Goal: Task Accomplishment & Management: Use online tool/utility

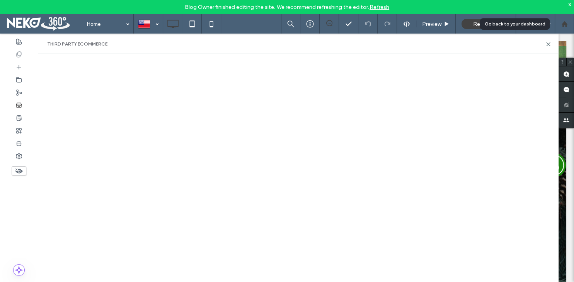
click at [564, 24] on use at bounding box center [564, 24] width 6 height 6
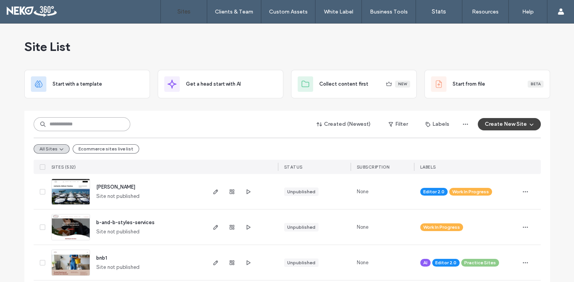
click at [83, 125] on input at bounding box center [82, 124] width 97 height 14
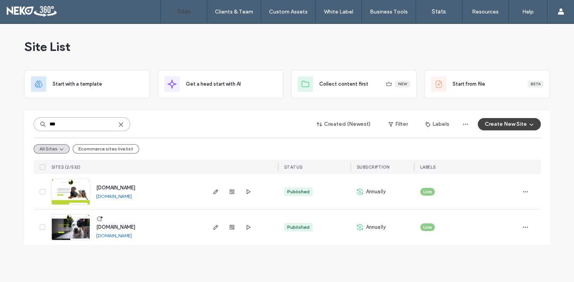
type input "***"
click at [114, 226] on span "[DOMAIN_NAME]" at bounding box center [115, 227] width 39 height 6
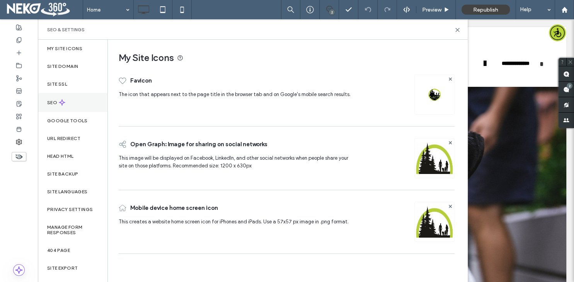
click at [61, 104] on icon at bounding box center [62, 102] width 7 height 7
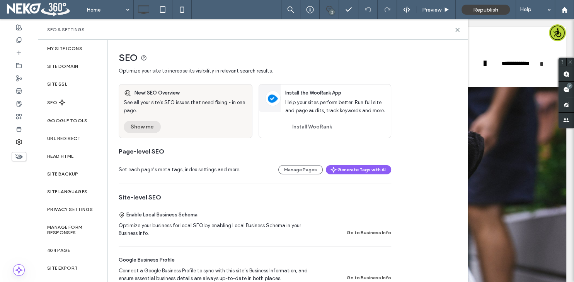
click at [141, 127] on button "Show me" at bounding box center [142, 127] width 37 height 12
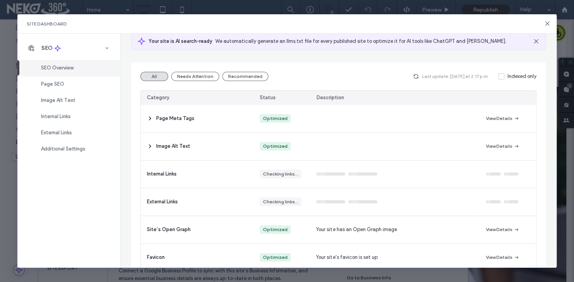
scroll to position [45, 0]
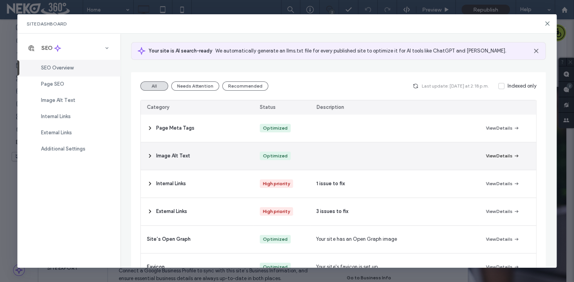
click at [517, 155] on use "button" at bounding box center [515, 156] width 3 height 3
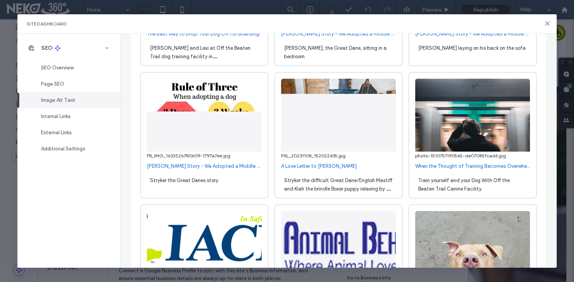
scroll to position [356, 0]
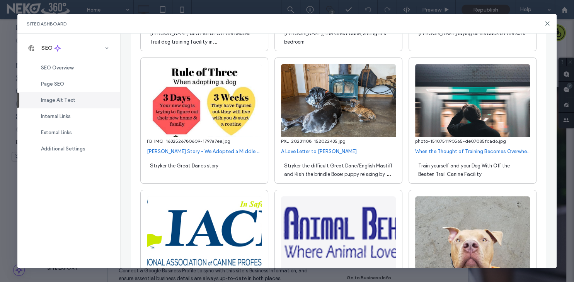
click at [219, 165] on div "Stryker the Great Danes story" at bounding box center [204, 170] width 115 height 22
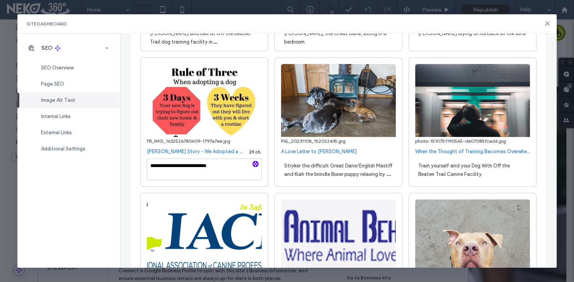
click at [255, 163] on icon "button" at bounding box center [255, 164] width 5 height 5
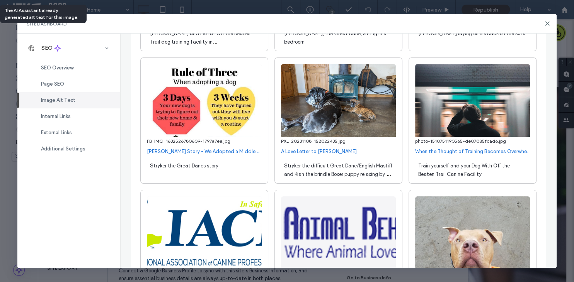
click at [228, 163] on div "Stryker the Great Danes story" at bounding box center [204, 170] width 115 height 22
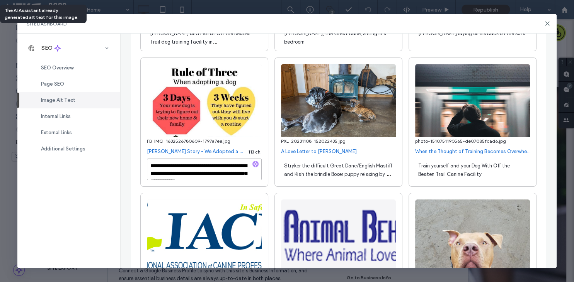
scroll to position [5, 0]
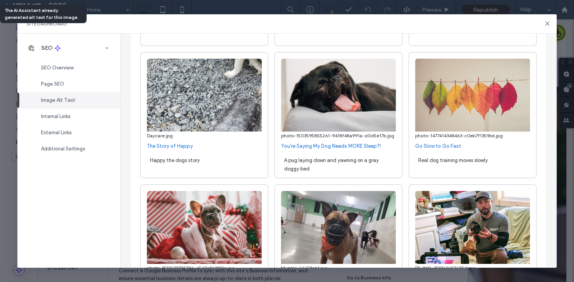
scroll to position [1291, 0]
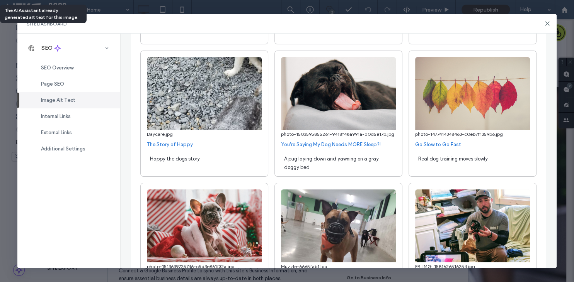
click at [499, 161] on div "Real dog training moves slowly" at bounding box center [472, 163] width 115 height 22
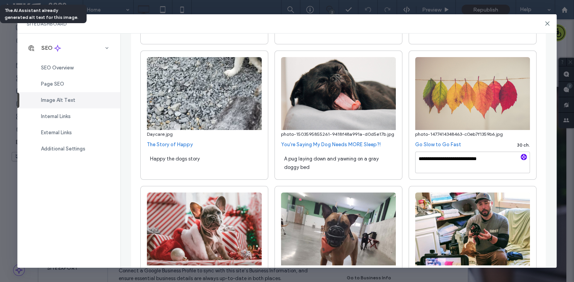
click at [525, 156] on icon "button" at bounding box center [523, 157] width 5 height 5
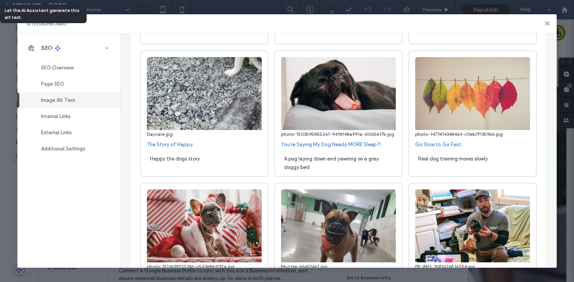
type textarea "**********"
click at [515, 162] on div "Real dog training moves slowly" at bounding box center [472, 163] width 115 height 22
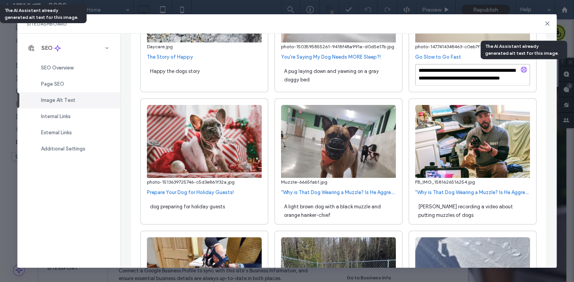
scroll to position [1380, 0]
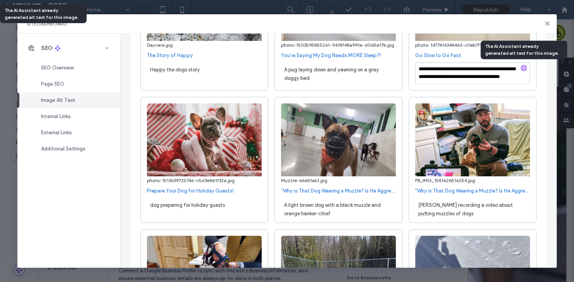
click at [238, 206] on div "dog preparing for holiday guests" at bounding box center [204, 209] width 115 height 22
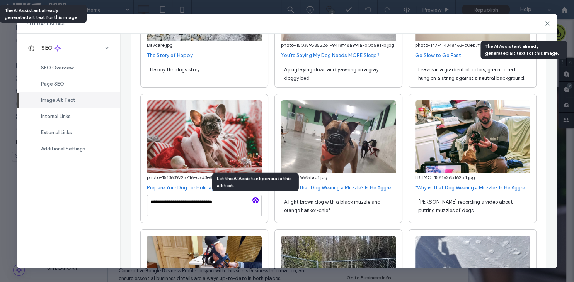
click at [257, 201] on icon "button" at bounding box center [255, 200] width 5 height 5
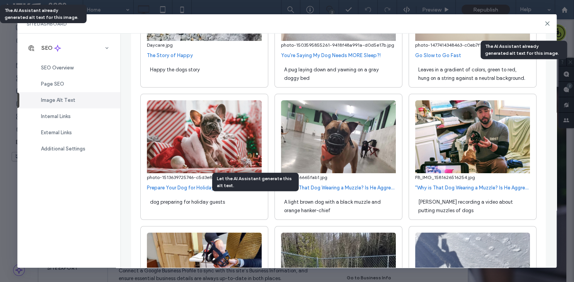
type textarea "**********"
click at [250, 213] on div "dog preparing for holiday guests" at bounding box center [204, 206] width 115 height 22
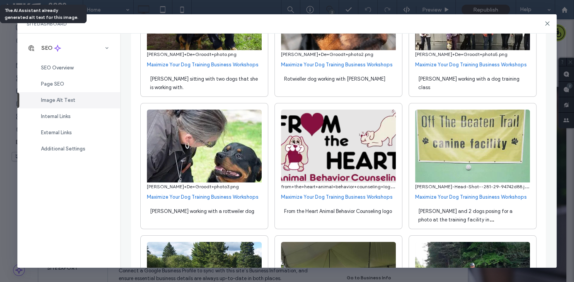
scroll to position [2979, 0]
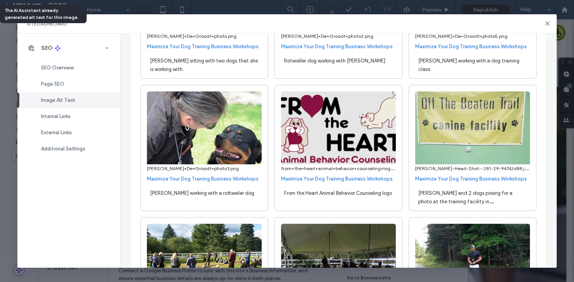
click at [503, 194] on span "Jeff and 2 dogs posing for a photo at the training facility in Newark, VT" at bounding box center [470, 201] width 104 height 23
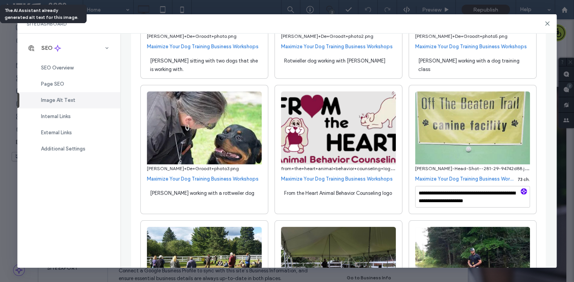
click at [521, 189] on icon "button" at bounding box center [523, 191] width 5 height 5
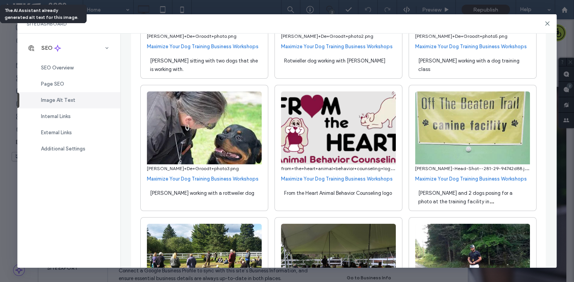
click at [514, 195] on div "Jeff and 2 dogs posing for a photo at the training facility in Newark, VT" at bounding box center [472, 197] width 115 height 22
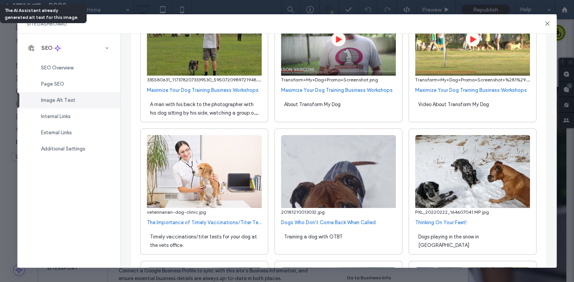
scroll to position [3513, 0]
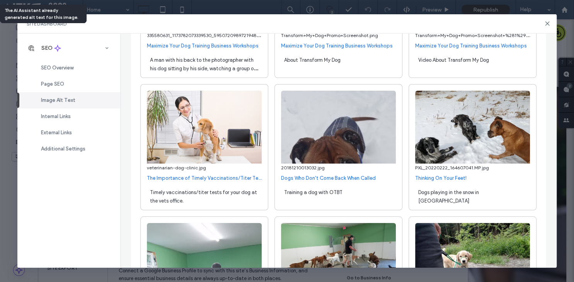
click at [327, 190] on span "Training a dog with OTBT" at bounding box center [313, 193] width 58 height 6
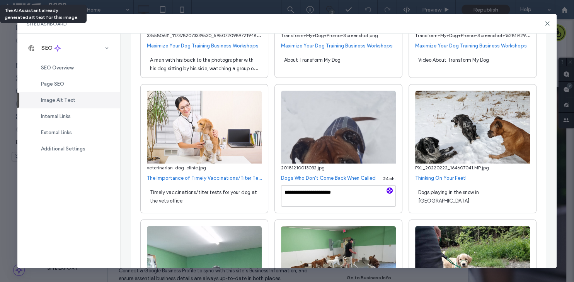
click at [390, 189] on icon "button" at bounding box center [389, 190] width 5 height 5
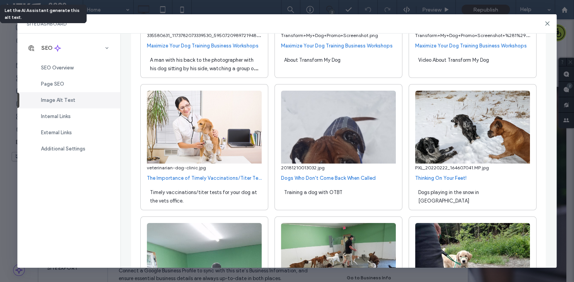
type textarea "**********"
click at [317, 197] on div "Training a dog with OTBT" at bounding box center [338, 196] width 115 height 22
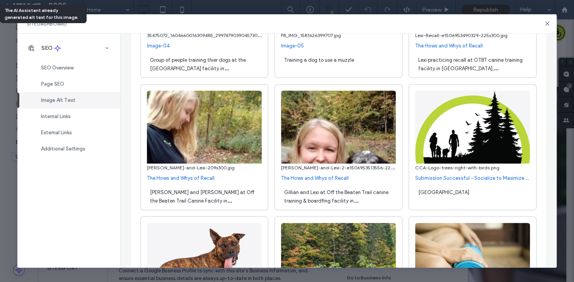
scroll to position [3955, 0]
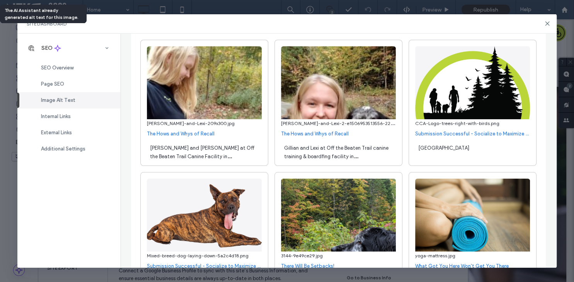
click at [481, 148] on div "Calm Canines Academy" at bounding box center [472, 152] width 115 height 22
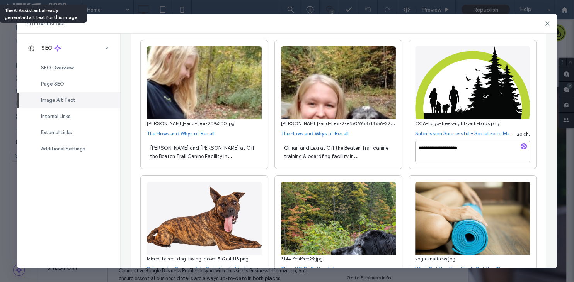
click at [504, 149] on textarea "**********" at bounding box center [472, 152] width 115 height 22
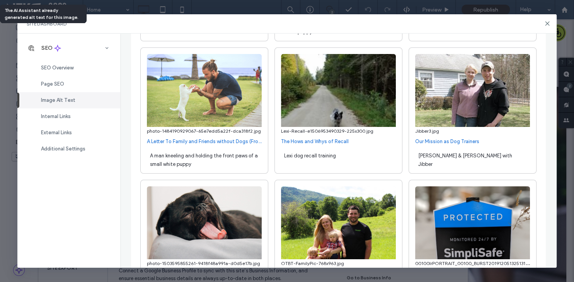
scroll to position [4487, 0]
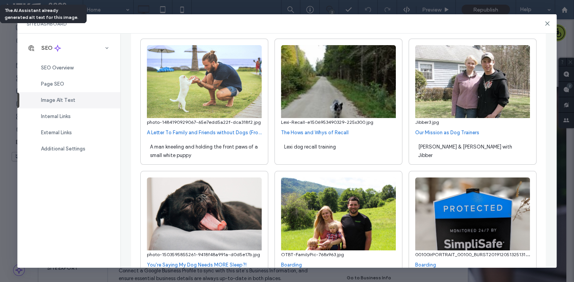
type textarea "**********"
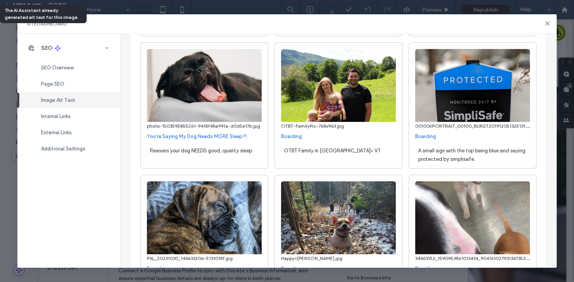
scroll to position [4617, 0]
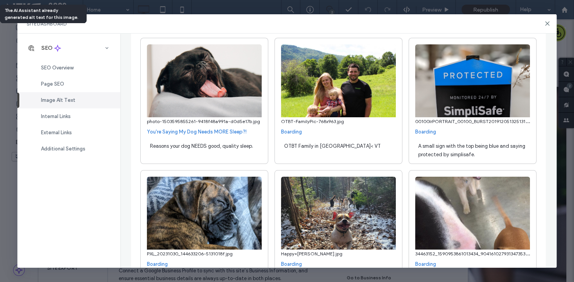
click at [350, 145] on div "OTBT Family in Newark< VT" at bounding box center [338, 150] width 115 height 22
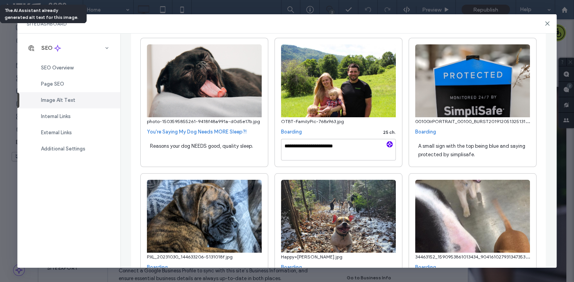
click at [388, 143] on icon "button" at bounding box center [389, 144] width 5 height 5
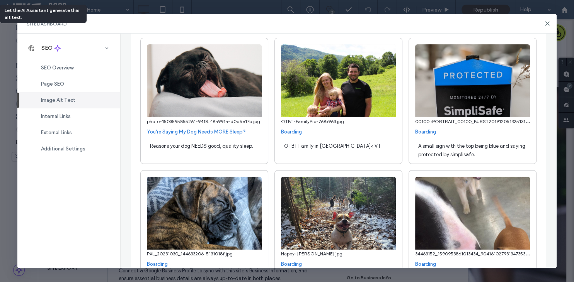
type textarea "**********"
click at [386, 146] on div "OTBT Family in Newark< VT" at bounding box center [338, 150] width 115 height 22
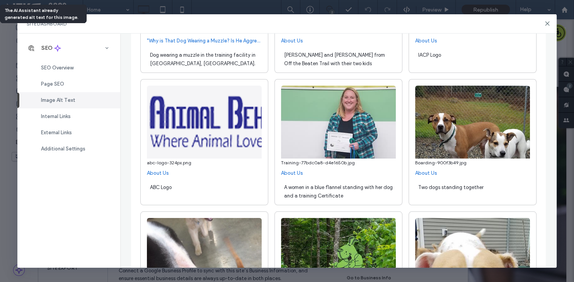
scroll to position [5504, 0]
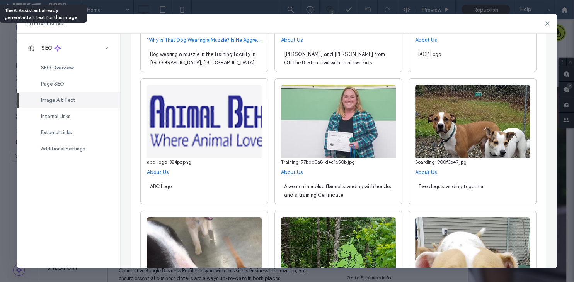
click at [236, 192] on div "ABC Logo" at bounding box center [204, 191] width 115 height 22
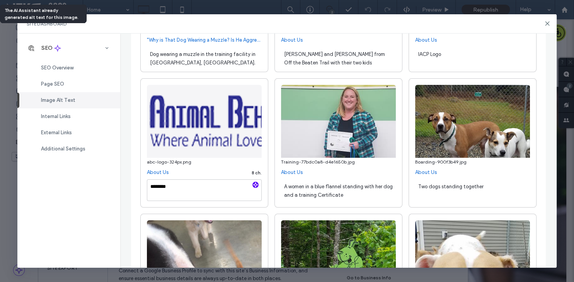
click at [255, 182] on use "button" at bounding box center [255, 184] width 5 height 5
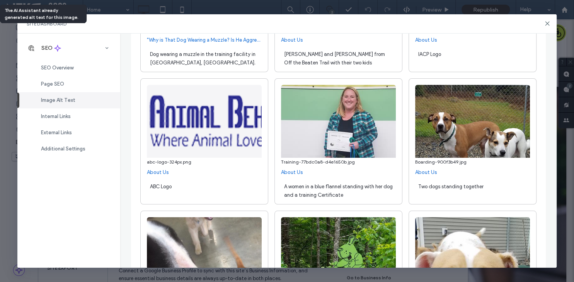
click at [252, 187] on div "ABC Logo" at bounding box center [204, 191] width 115 height 22
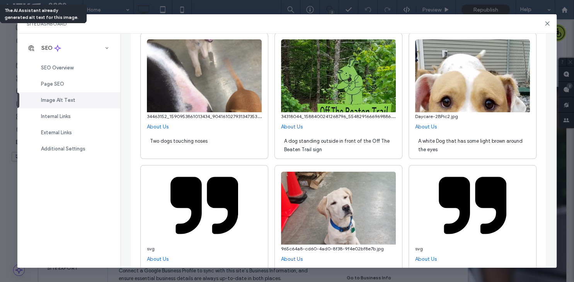
scroll to position [5679, 0]
